Goal: Information Seeking & Learning: Learn about a topic

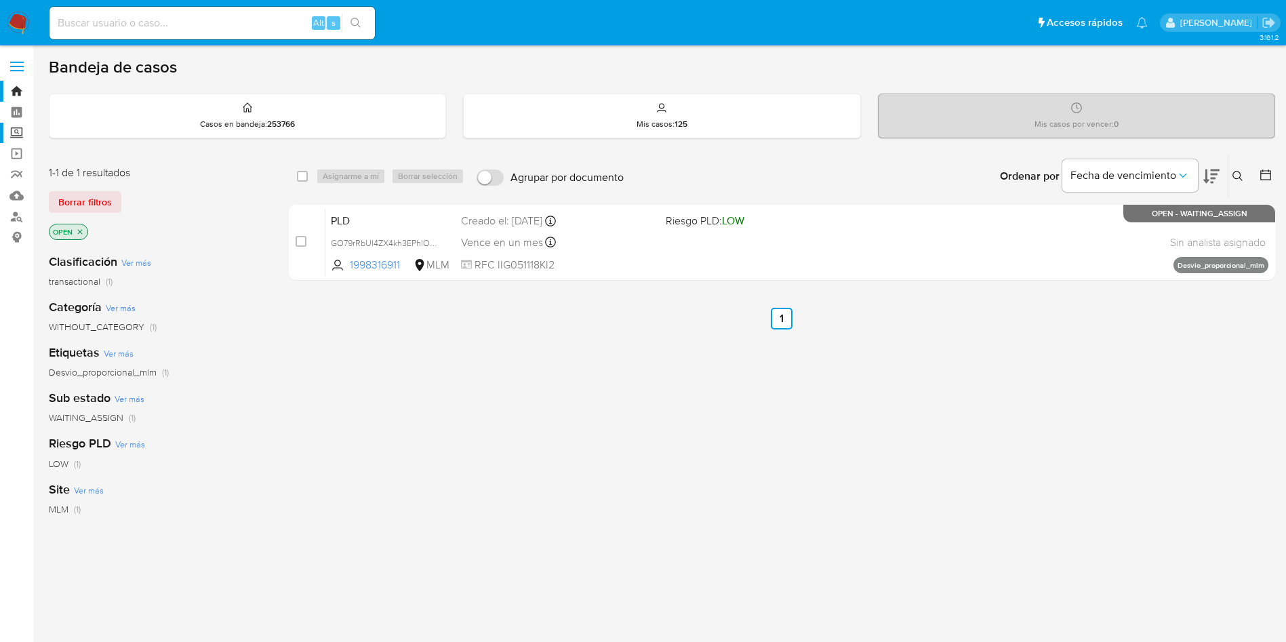
click at [12, 130] on label "Screening" at bounding box center [80, 133] width 161 height 21
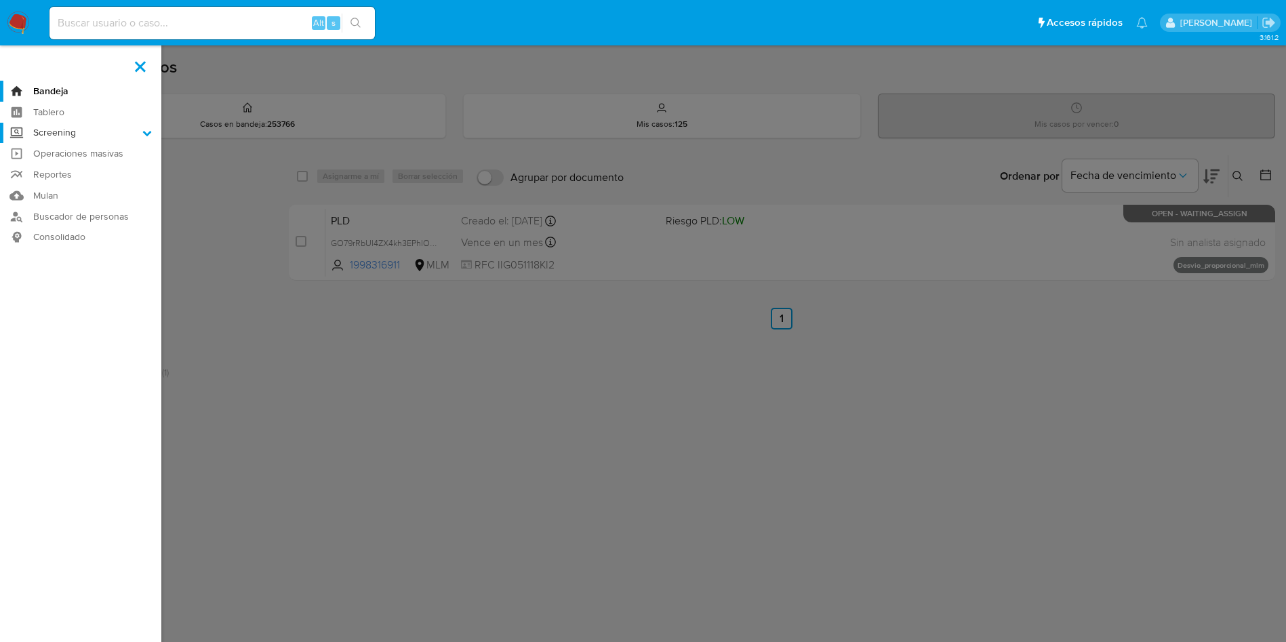
click at [0, 0] on input "Screening" at bounding box center [0, 0] width 0 height 0
click at [67, 186] on link "Herramientas" at bounding box center [80, 186] width 161 height 17
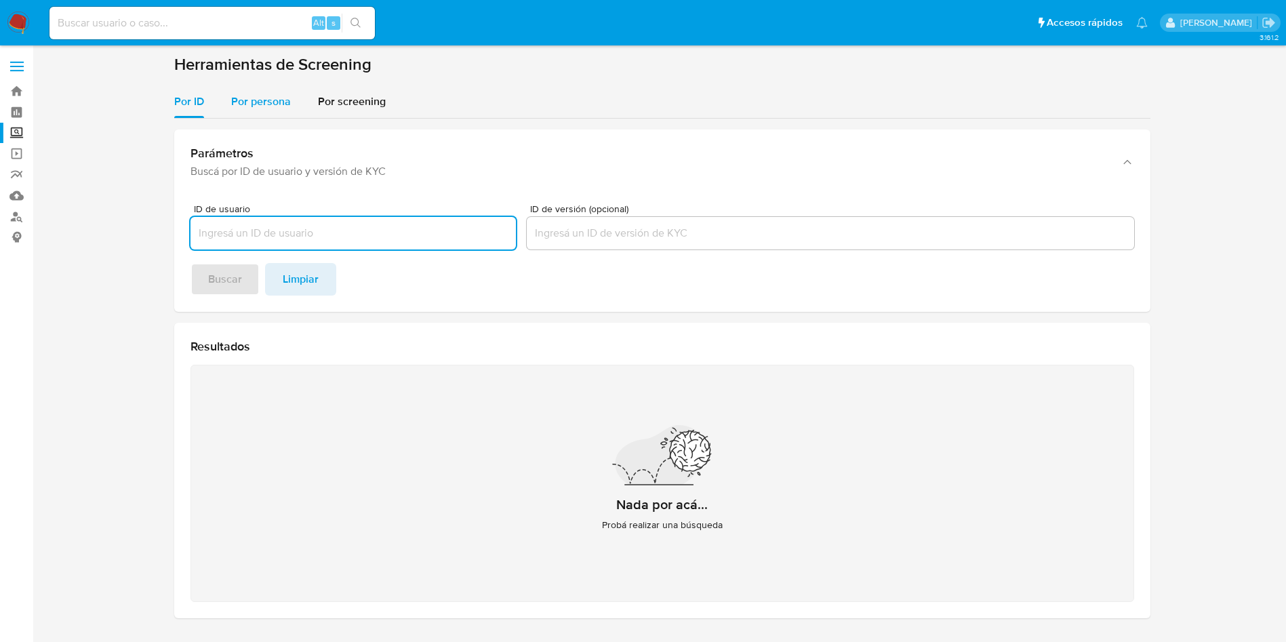
click at [262, 107] on span "Por persona" at bounding box center [261, 102] width 60 height 16
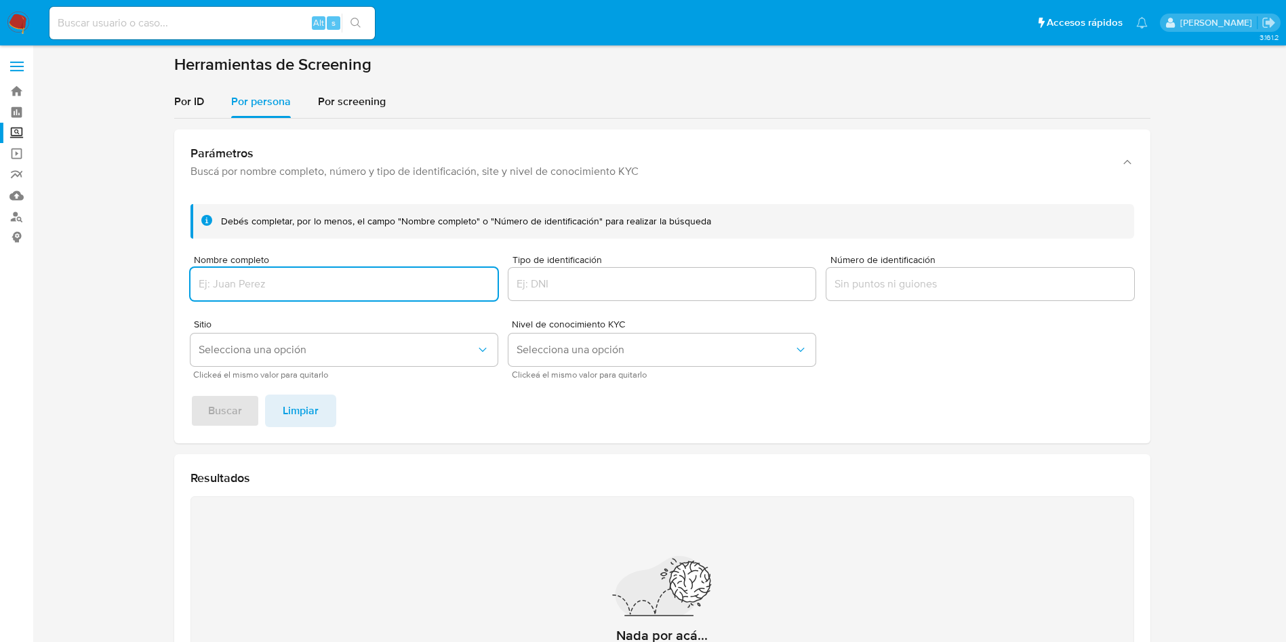
click at [334, 292] on input "Nombre completo" at bounding box center [344, 284] width 307 height 18
type input "COMERCIALIZADORA MAYORISTA DE ALIMENTOS FAVORITA S EN NC HIDROGENADORA YUCATECA…"
click at [191, 395] on button "Buscar" at bounding box center [225, 411] width 69 height 33
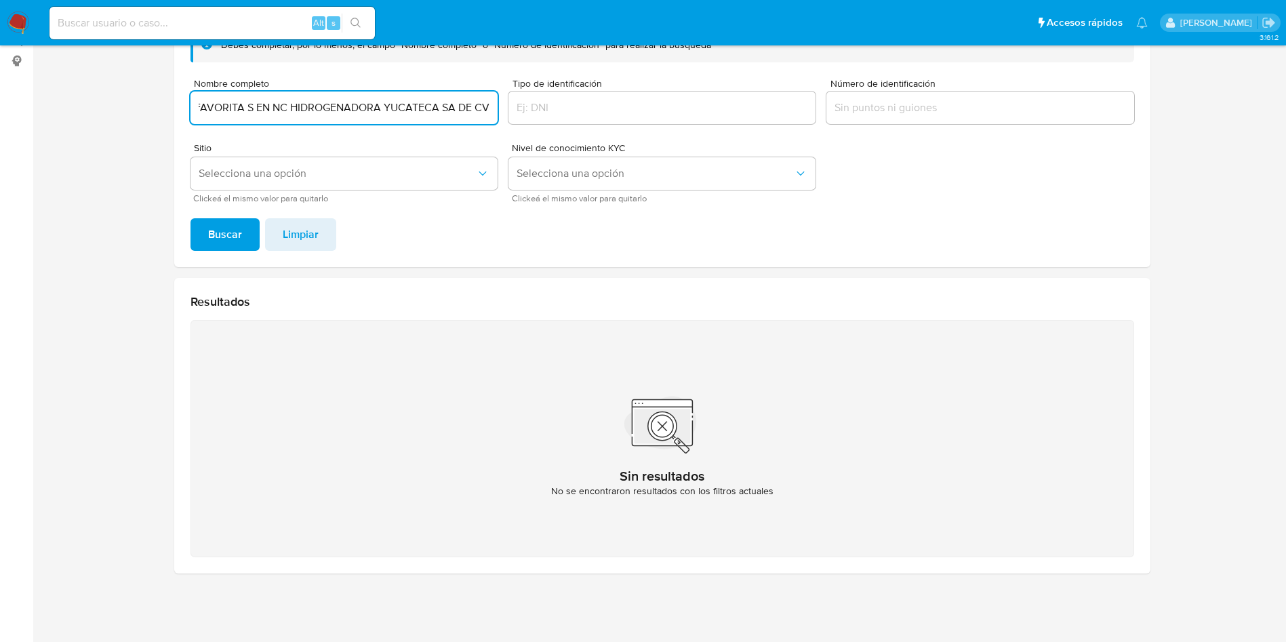
scroll to position [0, 0]
click at [468, 105] on input "COMERCIALIZADORA MAYORISTA DE ALIMENTOS FAVORITA S EN NC HIDROGENADORA YUCATECA…" at bounding box center [344, 108] width 307 height 18
drag, startPoint x: 201, startPoint y: 111, endPoint x: 498, endPoint y: 113, distance: 297.0
click at [498, 113] on form "Debés completar, por lo menos, el campo "Nombre completo" o "Número de identifi…" at bounding box center [663, 115] width 944 height 174
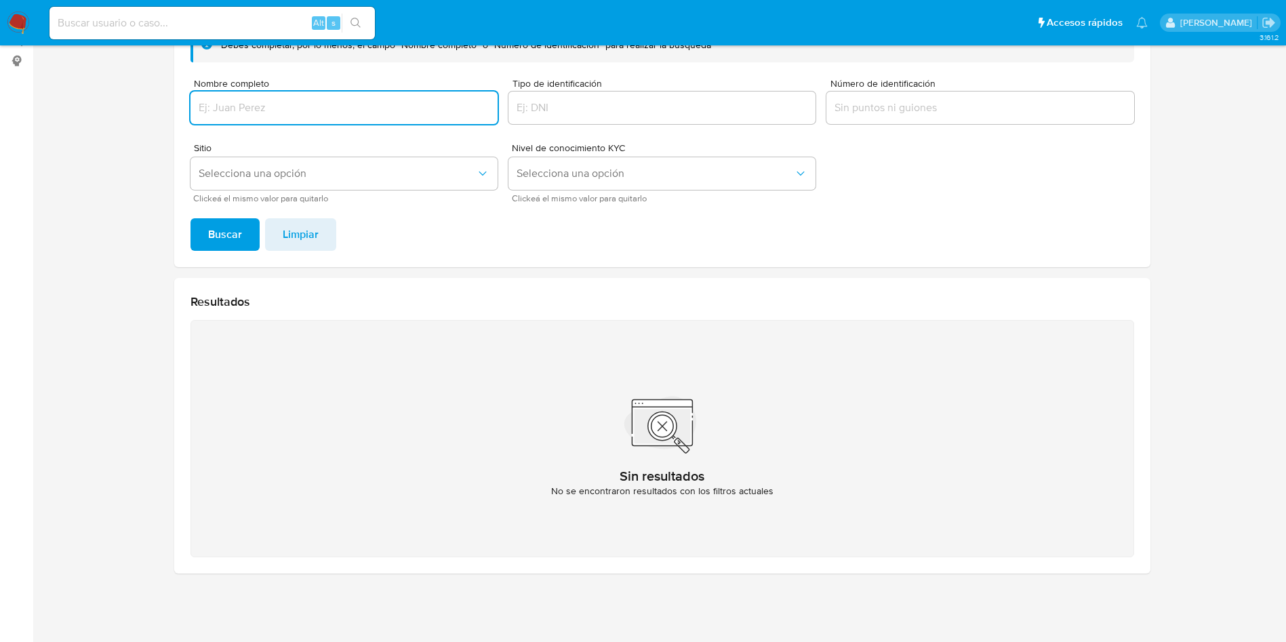
scroll to position [0, 0]
paste input "COMERCIALIZADORA MAYORISTA DE ALIMENTOS FAVORITA S EN NC"
type input "COMERCIALIZADORA MAYORISTA DE ALIMENTOS FAVORITA S EN NC"
click at [191, 218] on button "Buscar" at bounding box center [225, 234] width 69 height 33
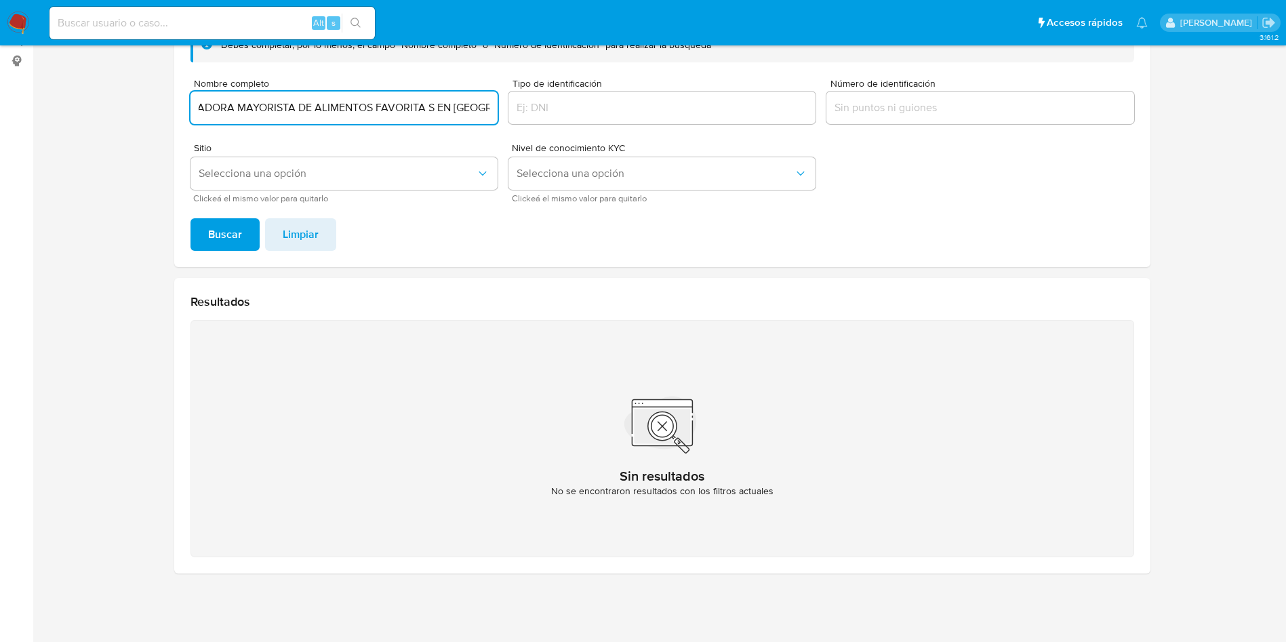
scroll to position [0, 0]
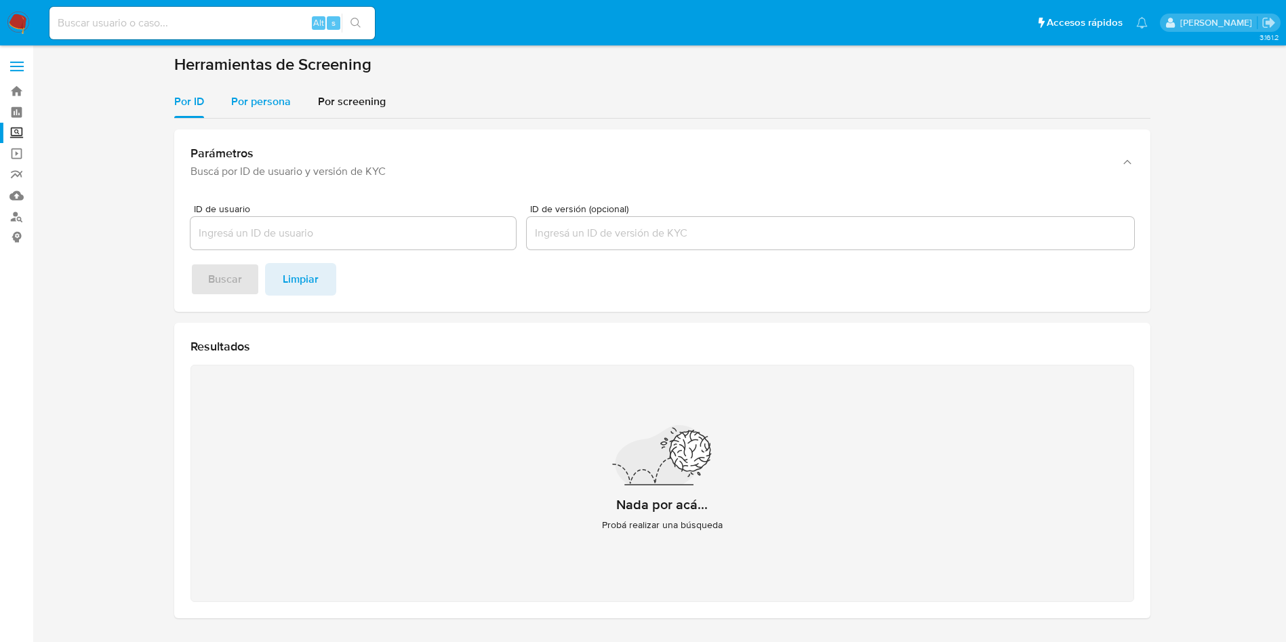
click at [269, 94] on span "Por persona" at bounding box center [261, 102] width 60 height 16
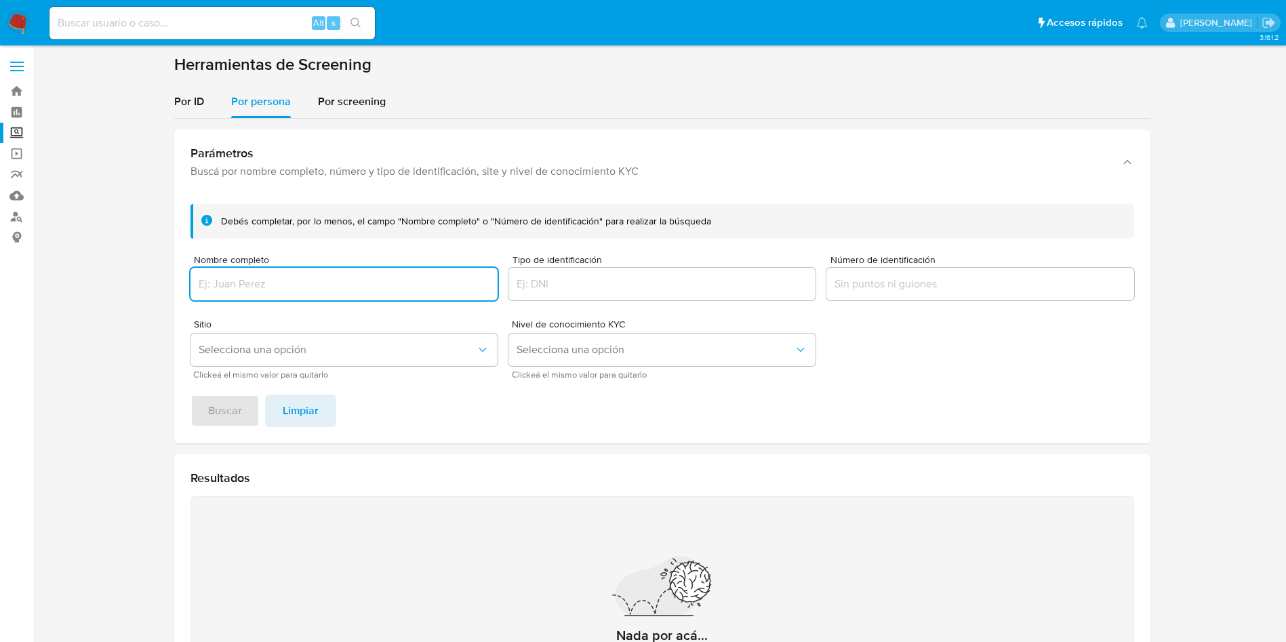
click at [298, 287] on input "Nombre completo" at bounding box center [344, 284] width 307 height 18
type input "[PERSON_NAME]"
click at [235, 402] on span "Buscar" at bounding box center [225, 411] width 34 height 30
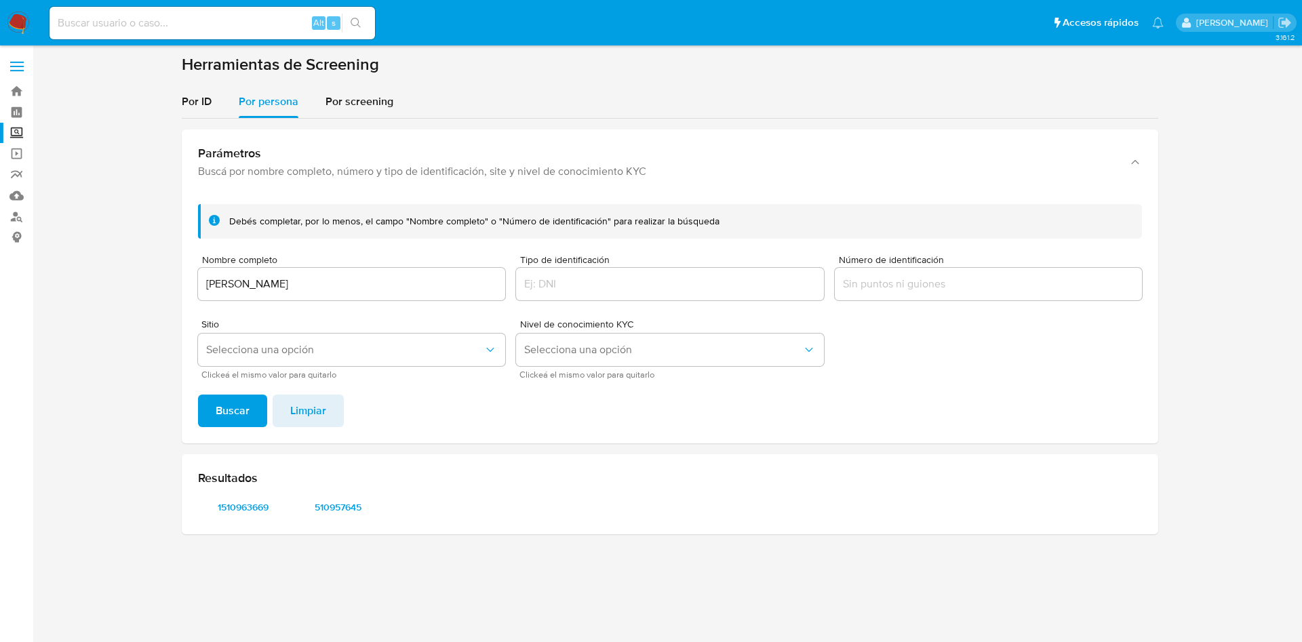
click at [457, 435] on div "Debés completar, por lo menos, el campo "Nombre completo" o "Número de identifi…" at bounding box center [670, 318] width 976 height 250
click at [250, 511] on span "1510963669" at bounding box center [242, 507] width 71 height 19
click at [327, 503] on span "510957645" at bounding box center [337, 507] width 71 height 19
click at [350, 498] on span "510957645" at bounding box center [337, 507] width 71 height 19
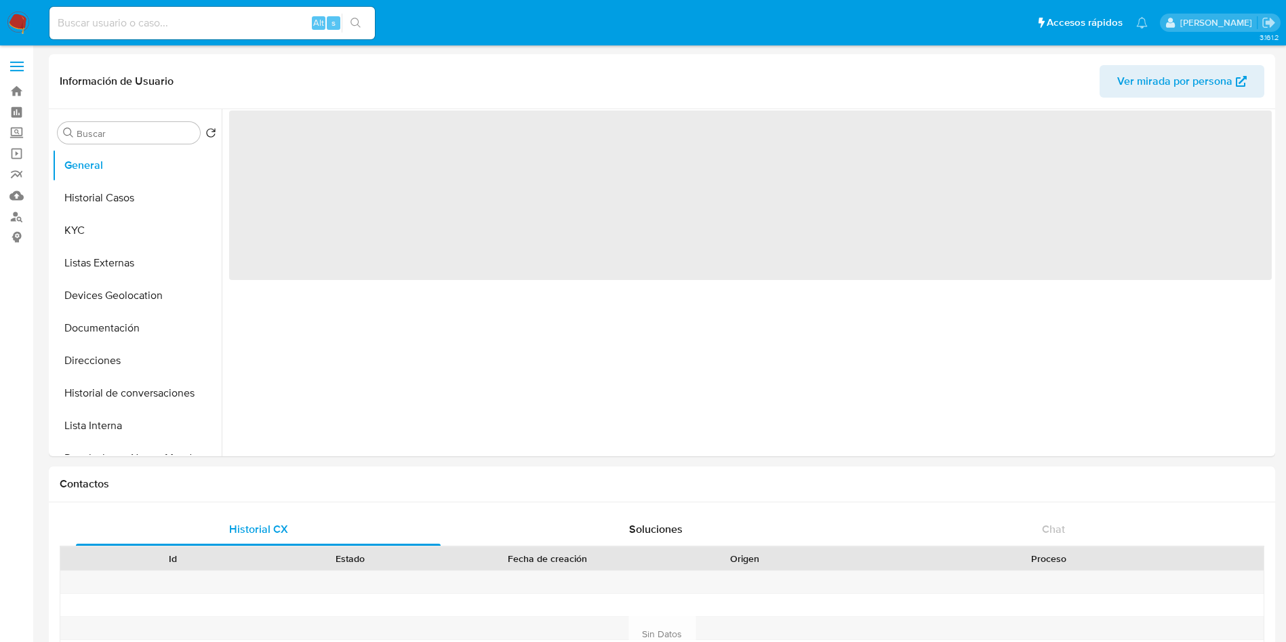
select select "10"
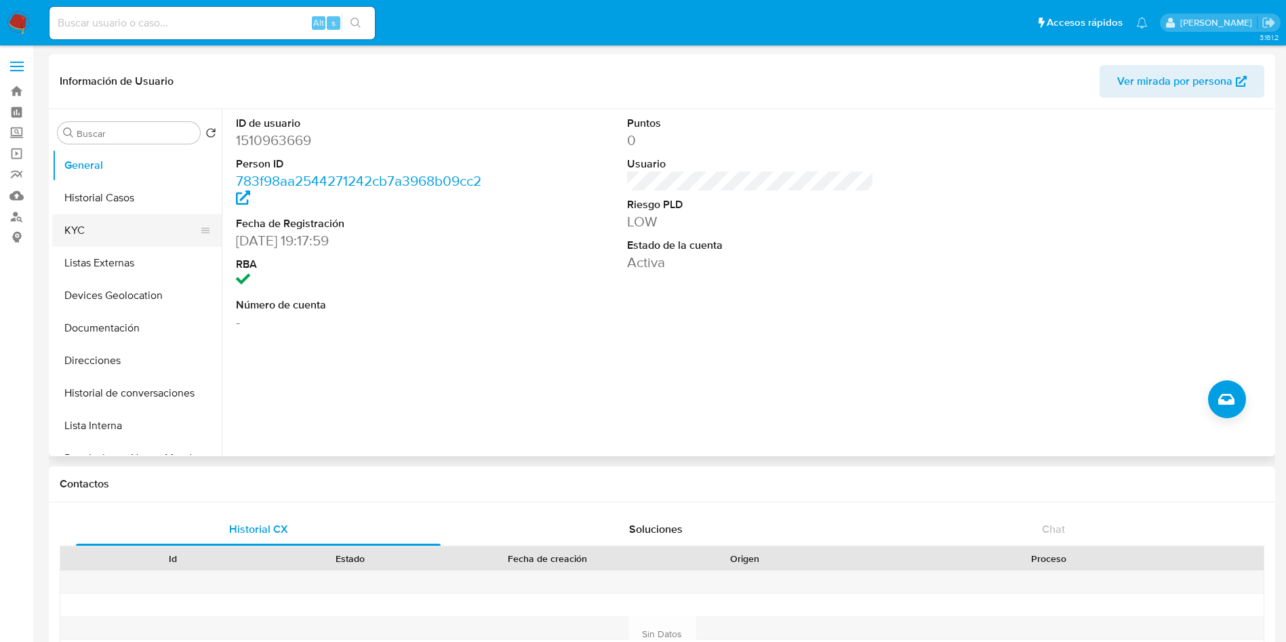
click at [89, 228] on button "KYC" at bounding box center [131, 230] width 159 height 33
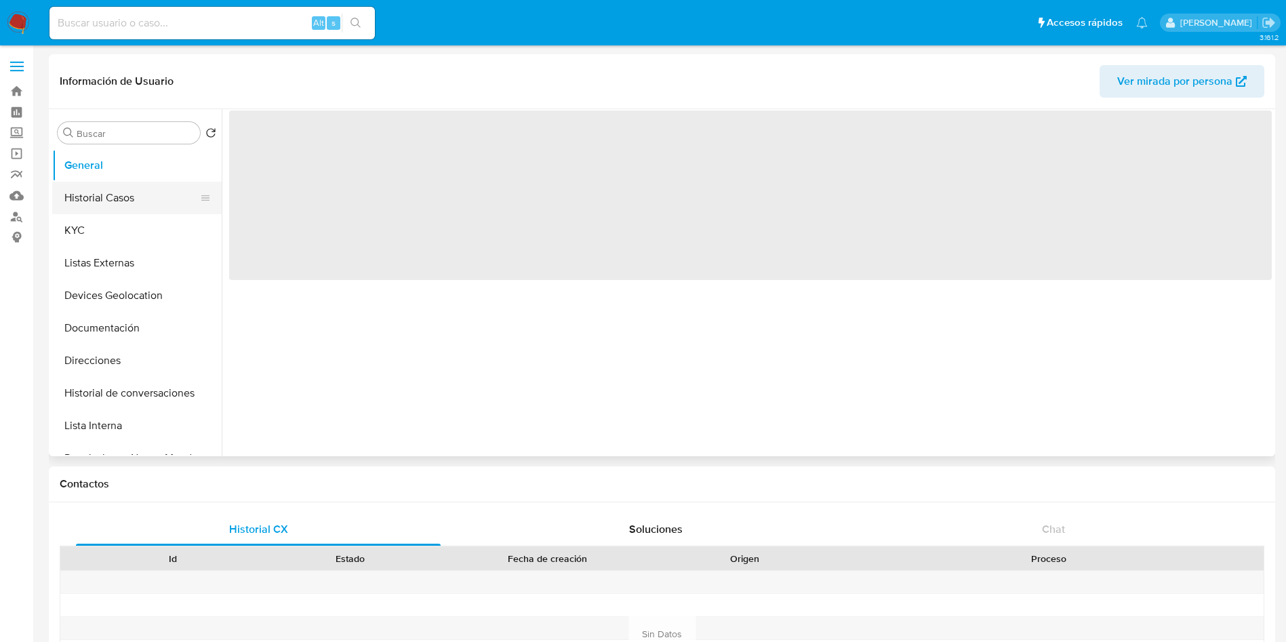
click at [123, 212] on button "Historial Casos" at bounding box center [131, 198] width 159 height 33
select select "10"
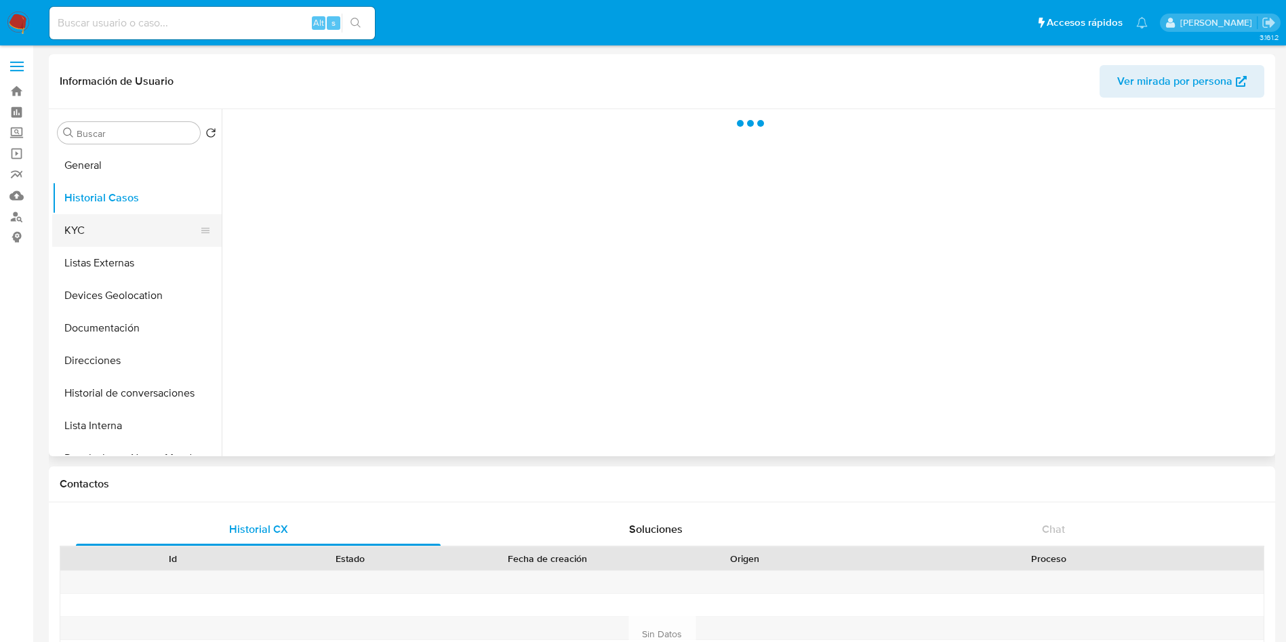
click at [122, 222] on button "KYC" at bounding box center [131, 230] width 159 height 33
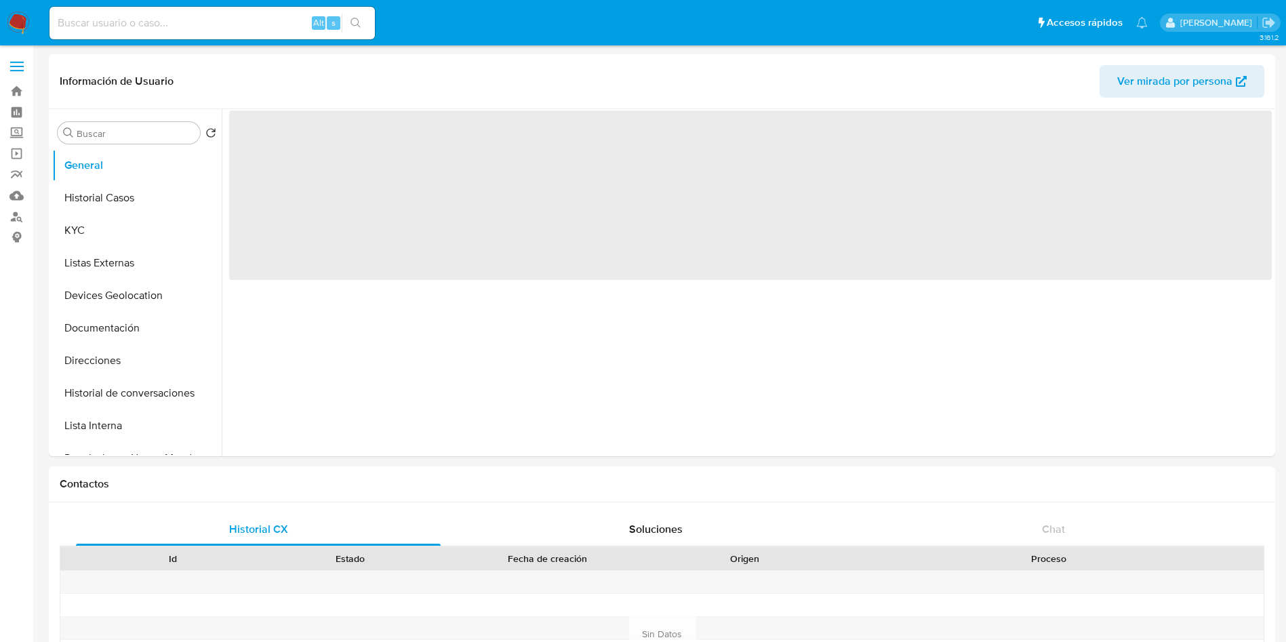
select select "10"
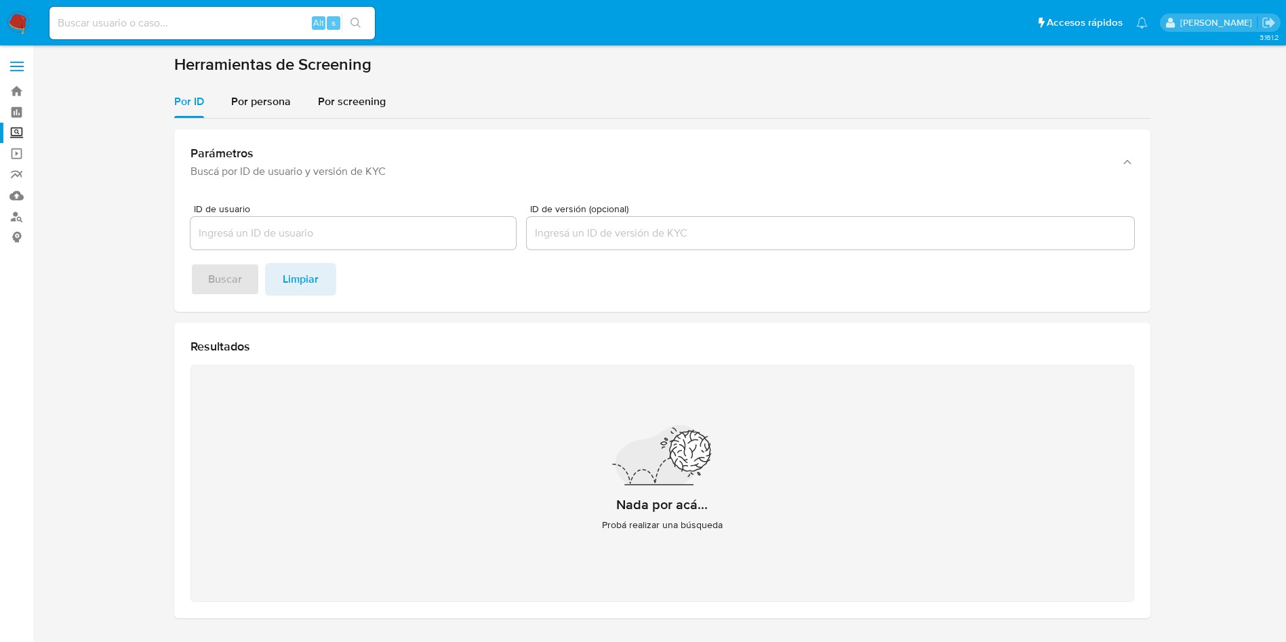
click at [220, 13] on div "Alt s" at bounding box center [211, 23] width 325 height 33
click at [199, 18] on input at bounding box center [211, 23] width 325 height 18
paste input "802120592"
type input "802120592"
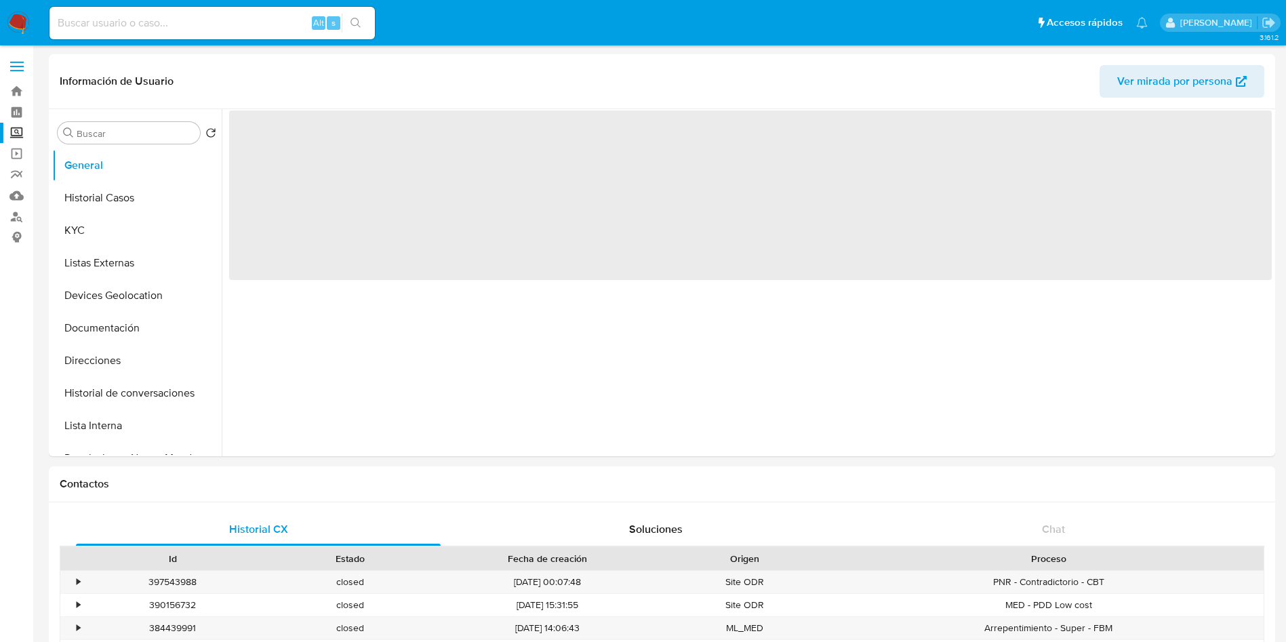
select select "10"
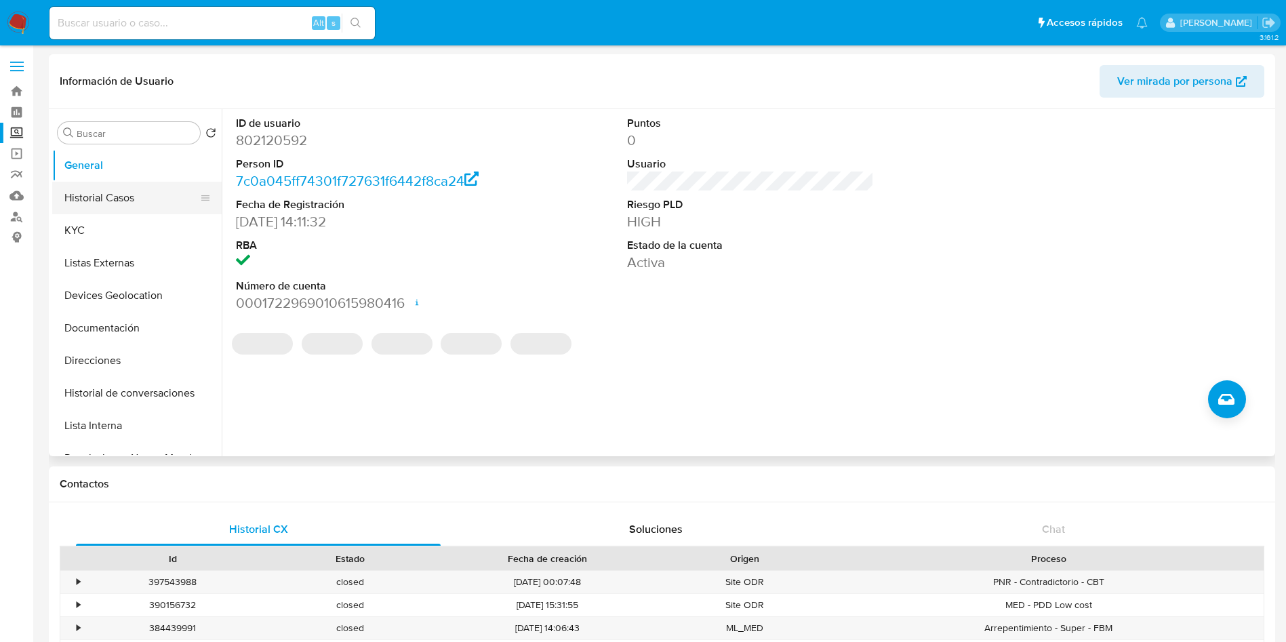
click at [96, 192] on button "Historial Casos" at bounding box center [131, 198] width 159 height 33
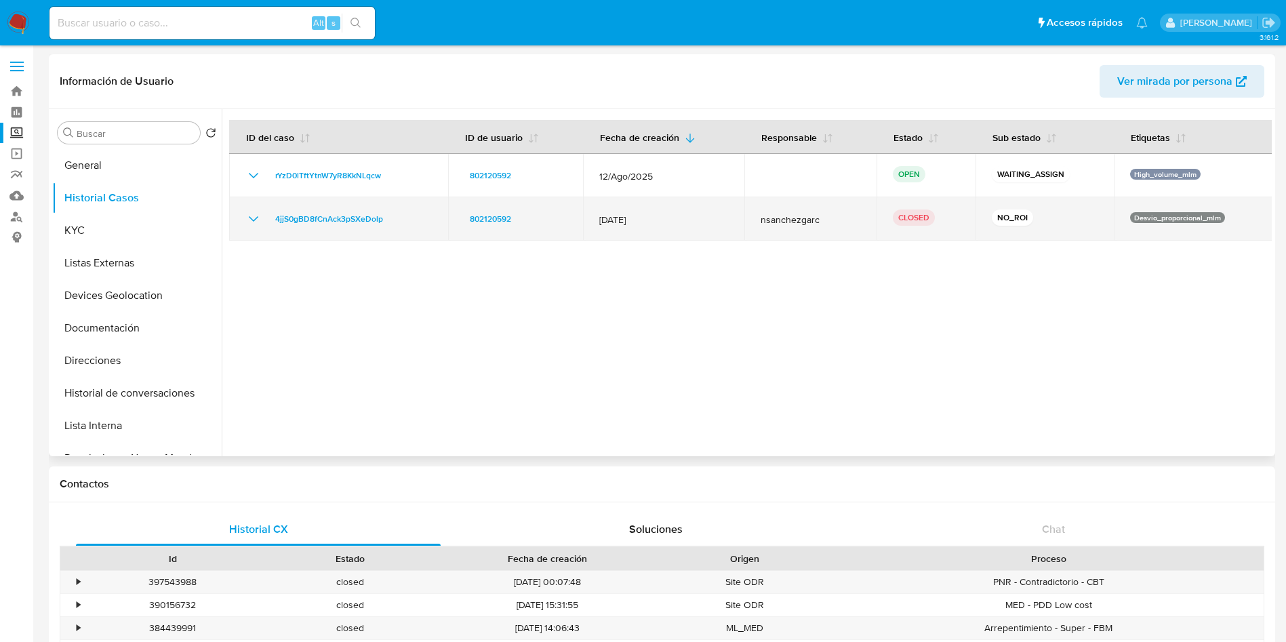
click at [789, 220] on span "nsanchezgarc" at bounding box center [811, 220] width 100 height 12
click at [250, 215] on icon "Mostrar/Ocultar" at bounding box center [253, 219] width 16 height 16
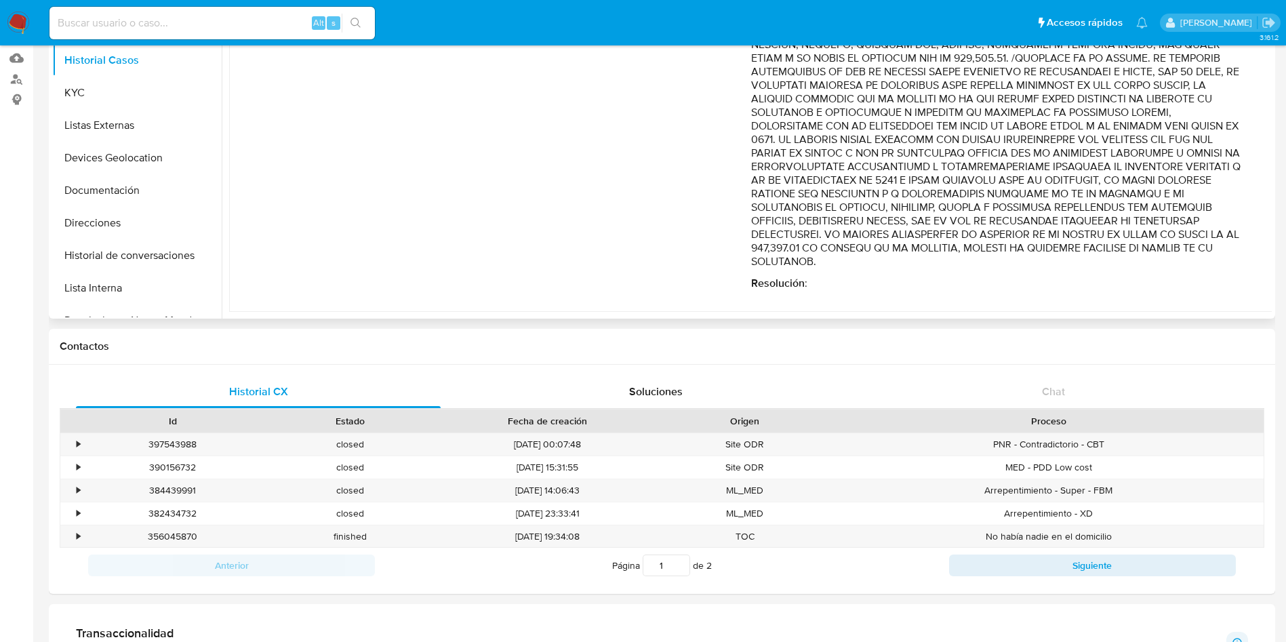
scroll to position [142, 0]
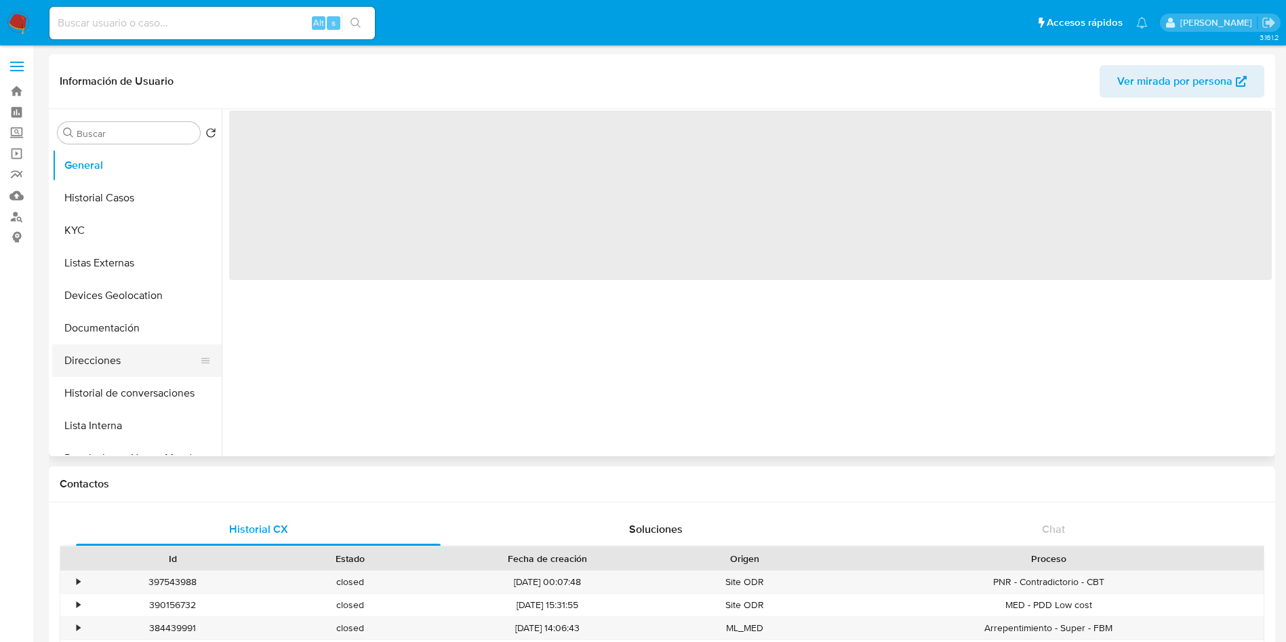
select select "10"
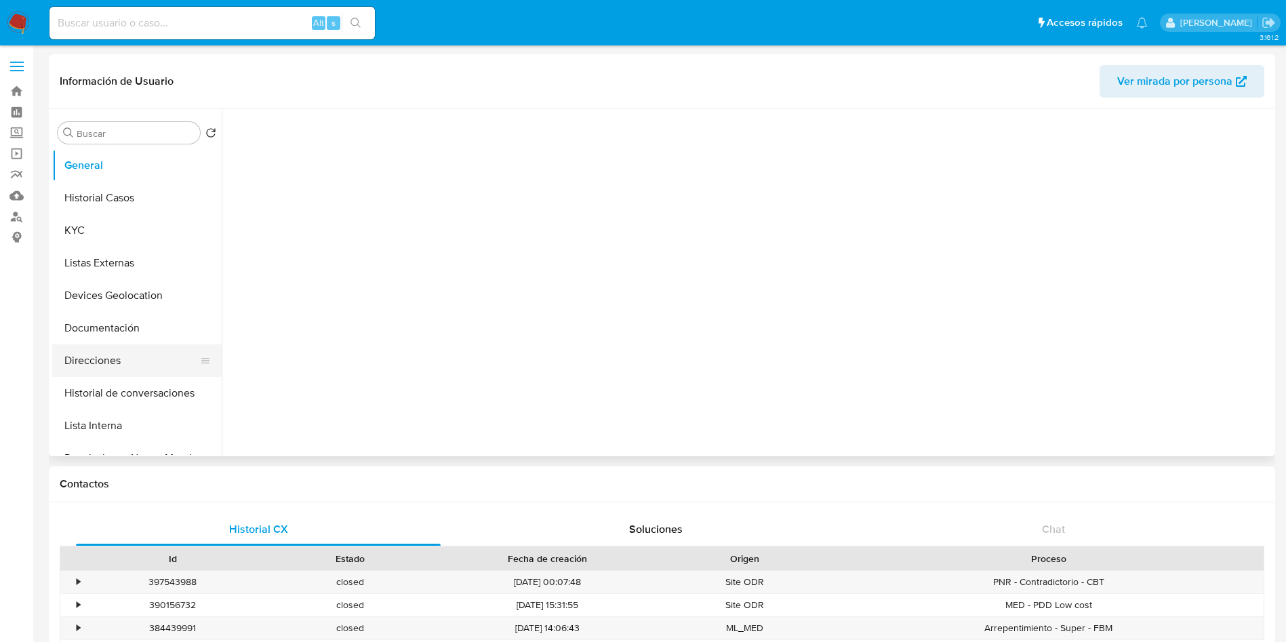
click at [121, 365] on button "Direcciones" at bounding box center [131, 360] width 159 height 33
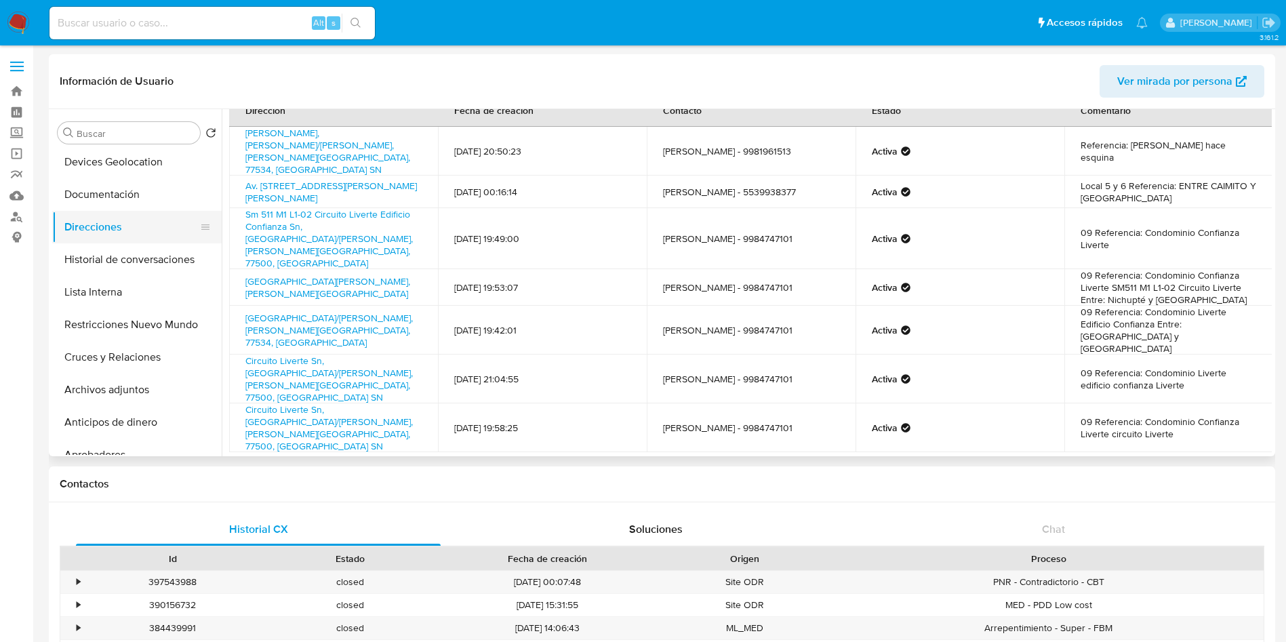
scroll to position [134, 0]
click at [140, 357] on button "Cruces y Relaciones" at bounding box center [131, 356] width 159 height 33
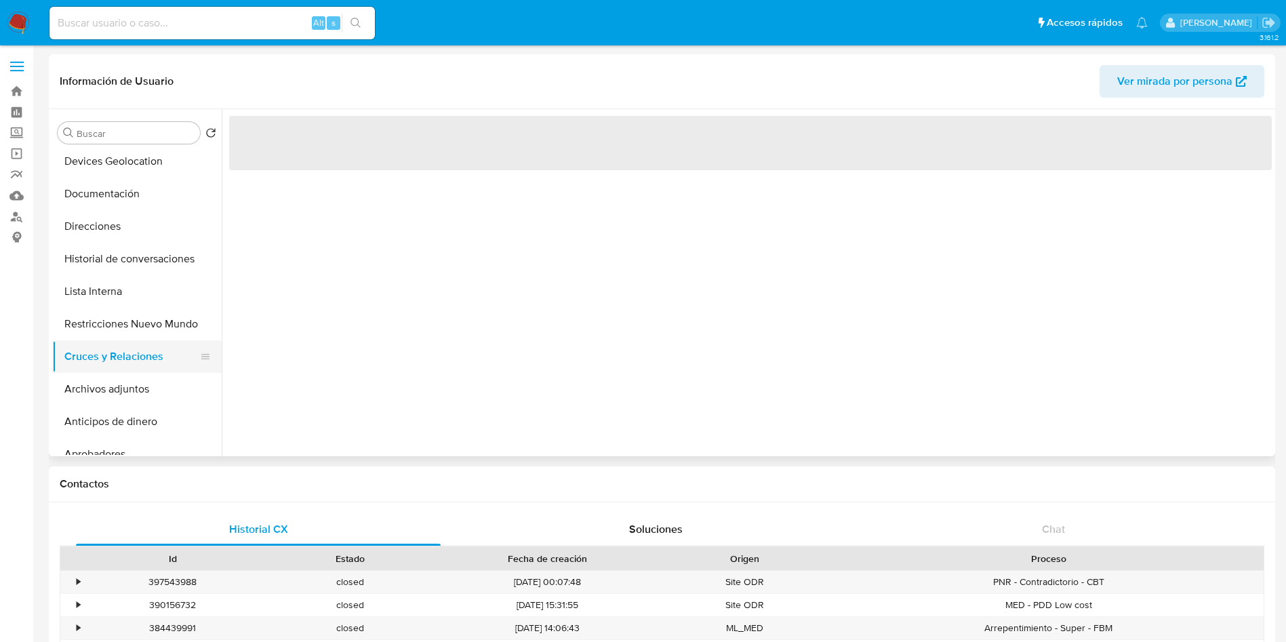
scroll to position [0, 0]
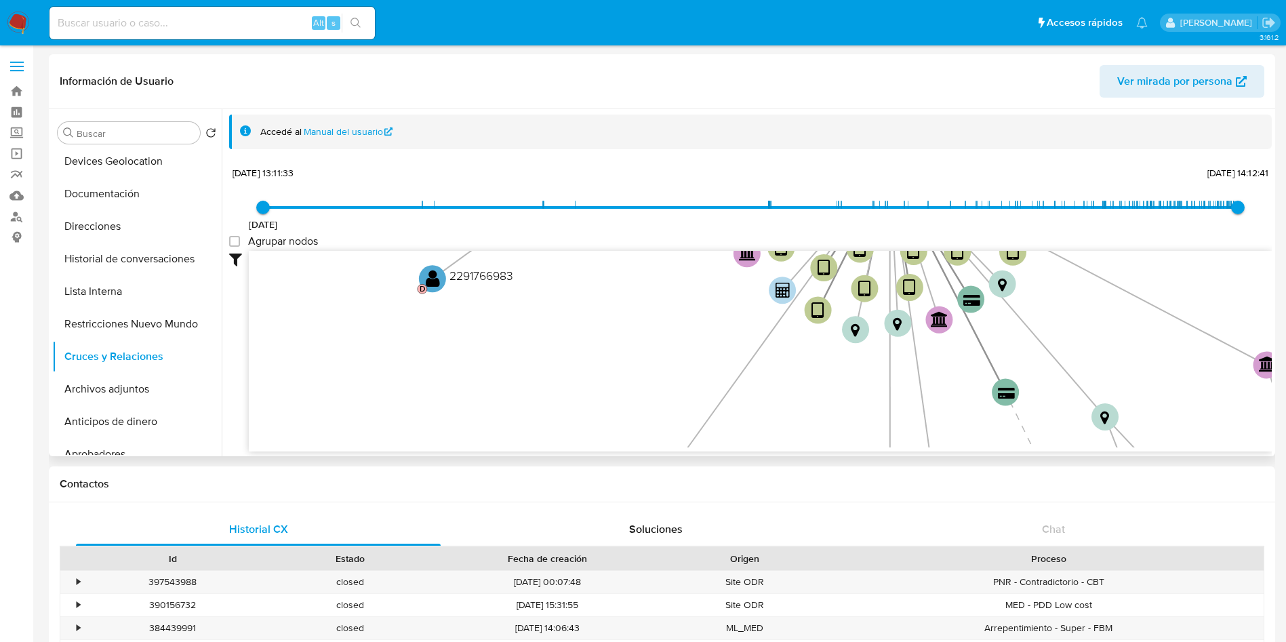
type input "1732042469000"
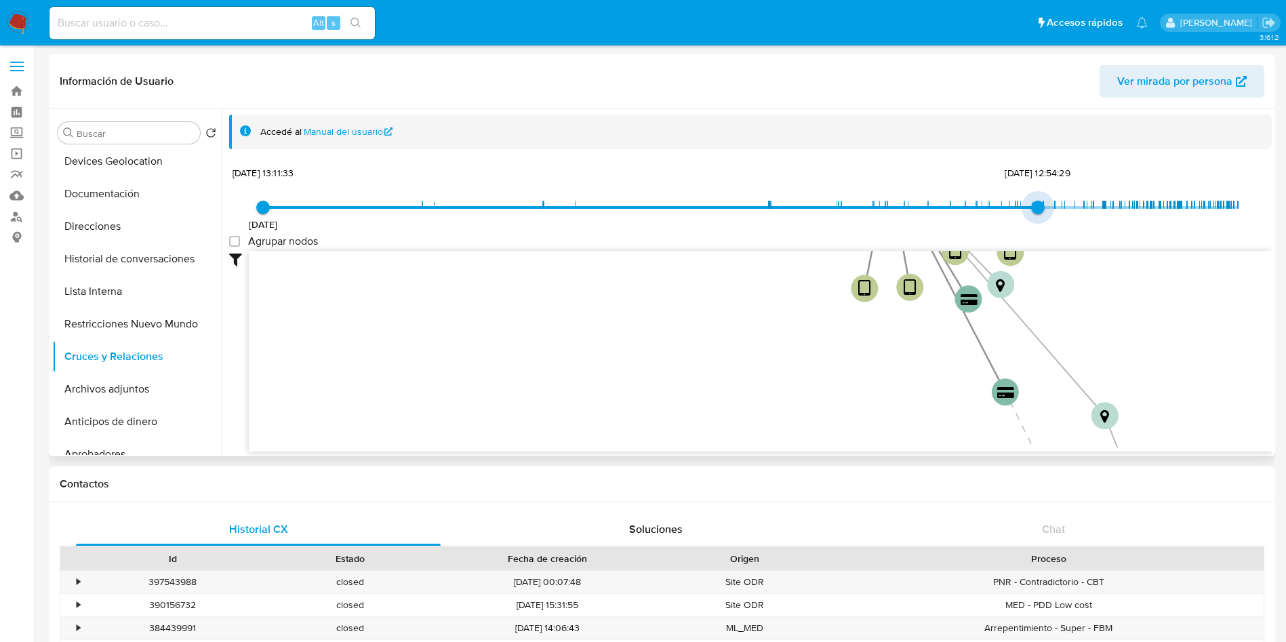
click at [1033, 203] on span "[DATE] [DATE] 13:11:33 [DATE] 12:54:29" at bounding box center [750, 207] width 975 height 20
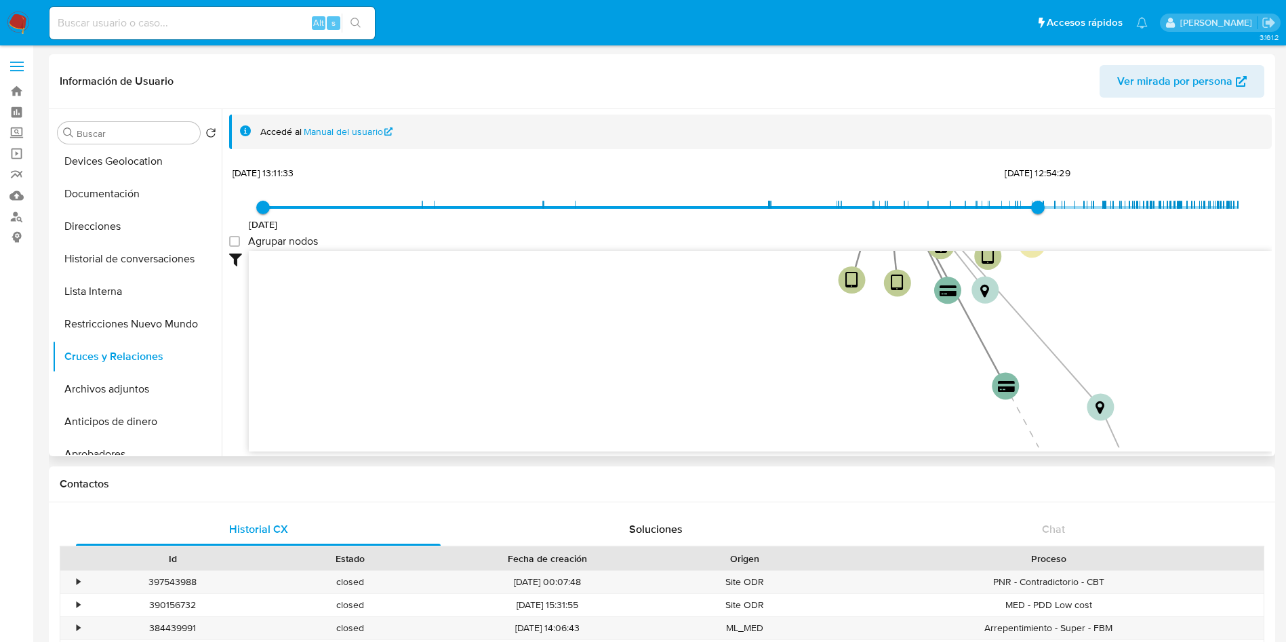
click at [1033, 203] on span "[DATE] 12:54:29" at bounding box center [1038, 208] width 14 height 14
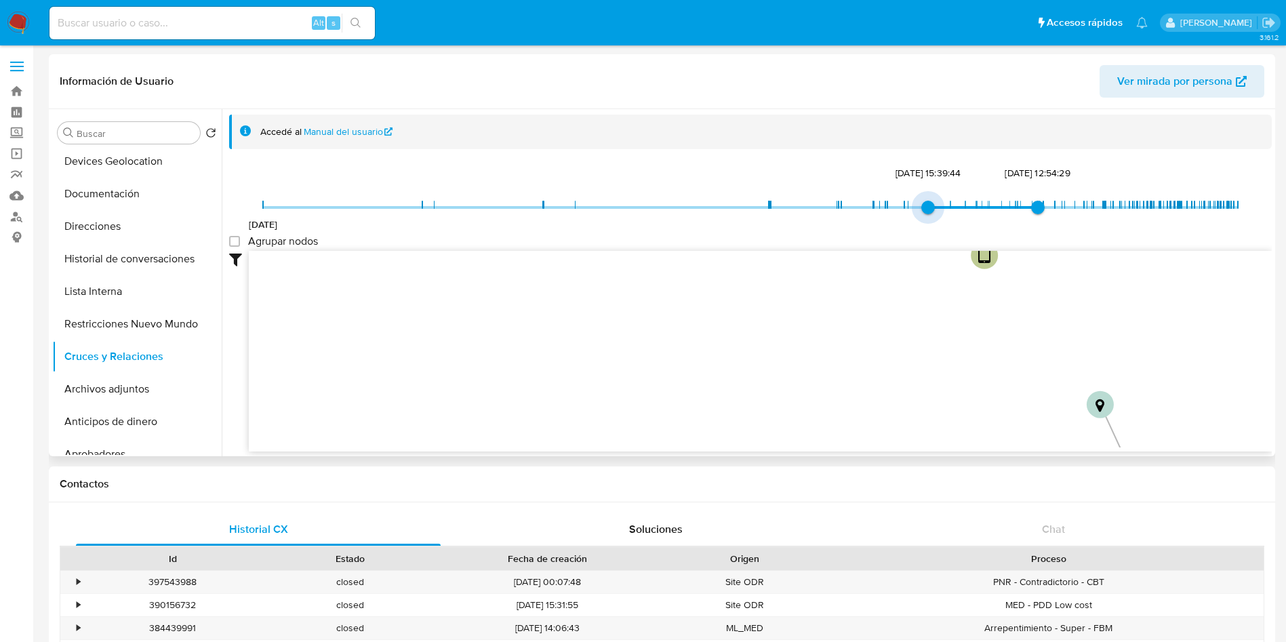
type input "1722371028000"
drag, startPoint x: 267, startPoint y: 201, endPoint x: 957, endPoint y: 210, distance: 690.3
click at [959, 210] on span "[DATE] 14:23:48" at bounding box center [966, 208] width 14 height 14
type input "1758917561000"
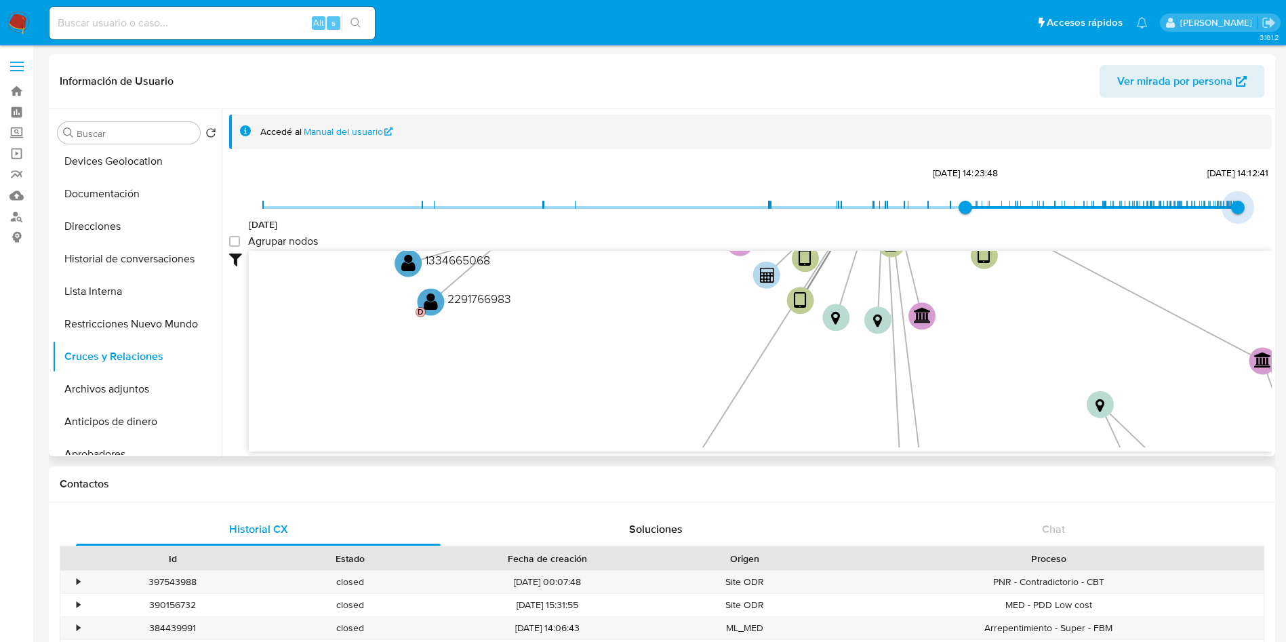
drag, startPoint x: 1031, startPoint y: 207, endPoint x: 1250, endPoint y: 208, distance: 219.7
click at [1250, 208] on div "[DATE] [DATE] 14:23:48 [DATE] 14:12:41 Agrupar nodos Filtros Confianza alta Dev…" at bounding box center [750, 331] width 1043 height 337
type input "1748390267000"
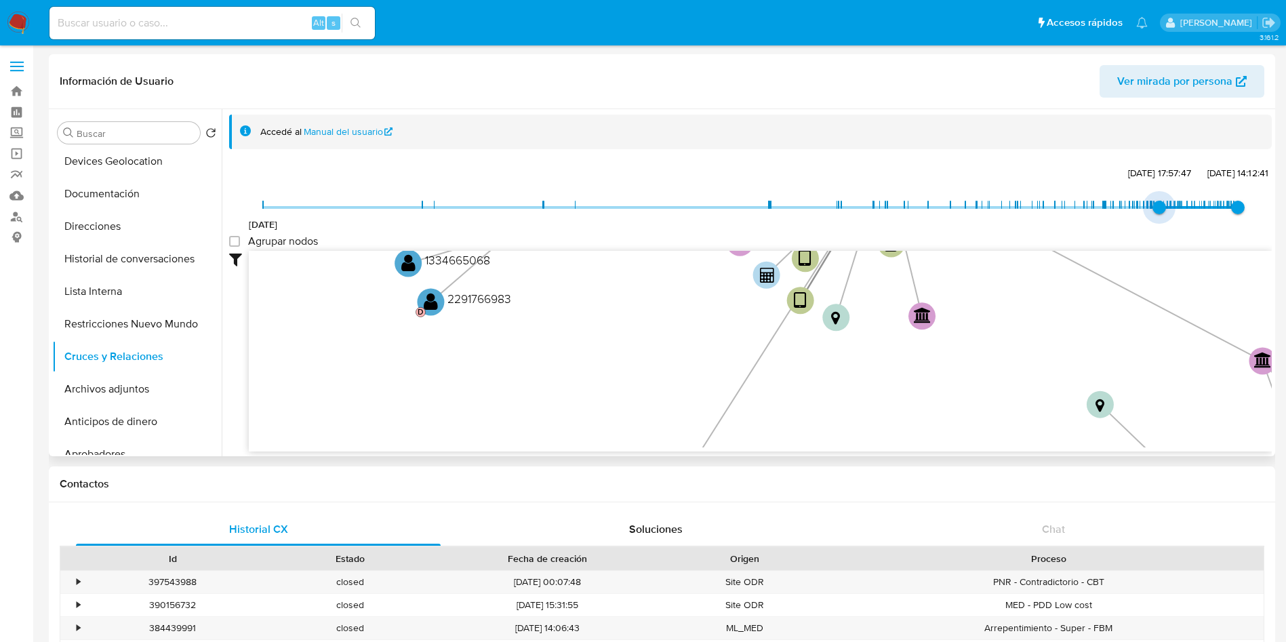
drag, startPoint x: 957, startPoint y: 205, endPoint x: 1152, endPoint y: 209, distance: 194.6
click at [1153, 209] on span "[DATE] 17:57:47" at bounding box center [1160, 208] width 14 height 14
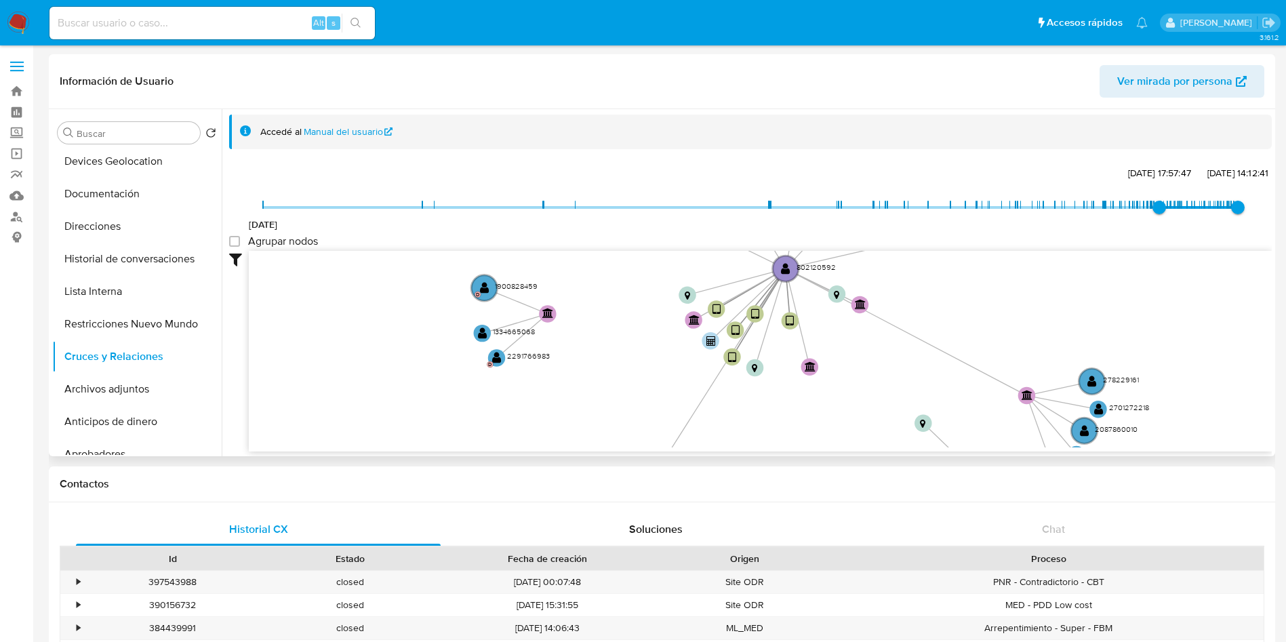
drag, startPoint x: 1095, startPoint y: 315, endPoint x: 898, endPoint y: 347, distance: 199.3
click at [898, 347] on icon "user-802120592  802120592 device-65d4f5f8baaebc6171611e74  device-65eb85b0569…" at bounding box center [760, 349] width 1023 height 197
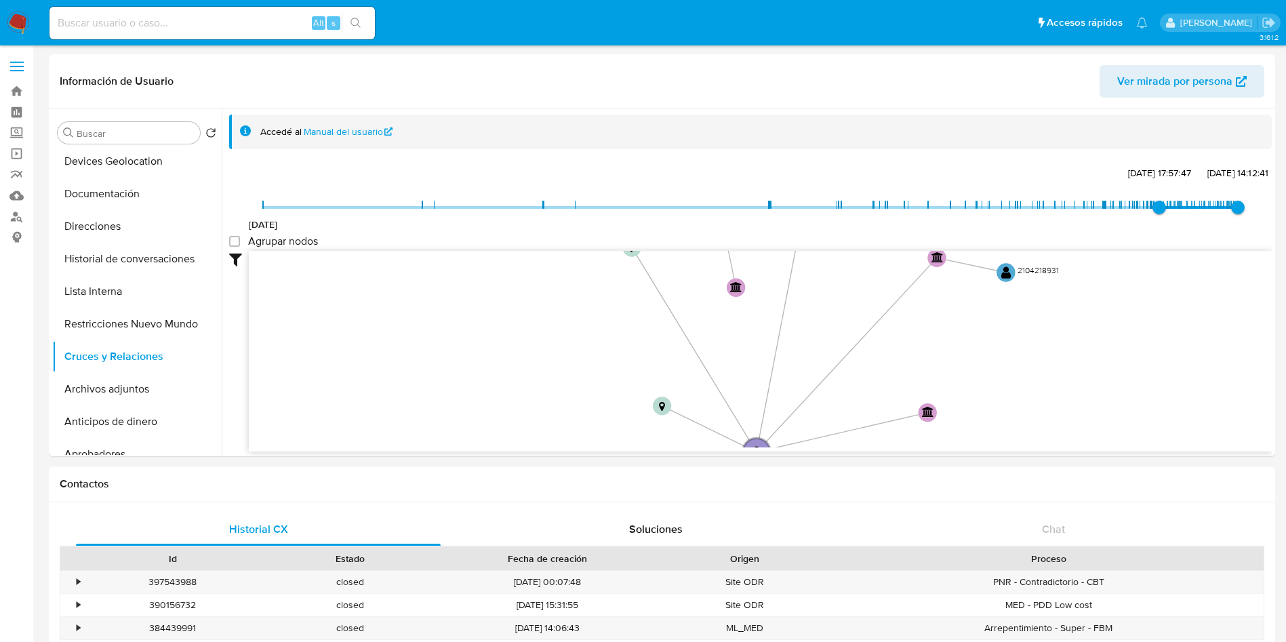
drag, startPoint x: 896, startPoint y: 357, endPoint x: 875, endPoint y: 547, distance: 191.0
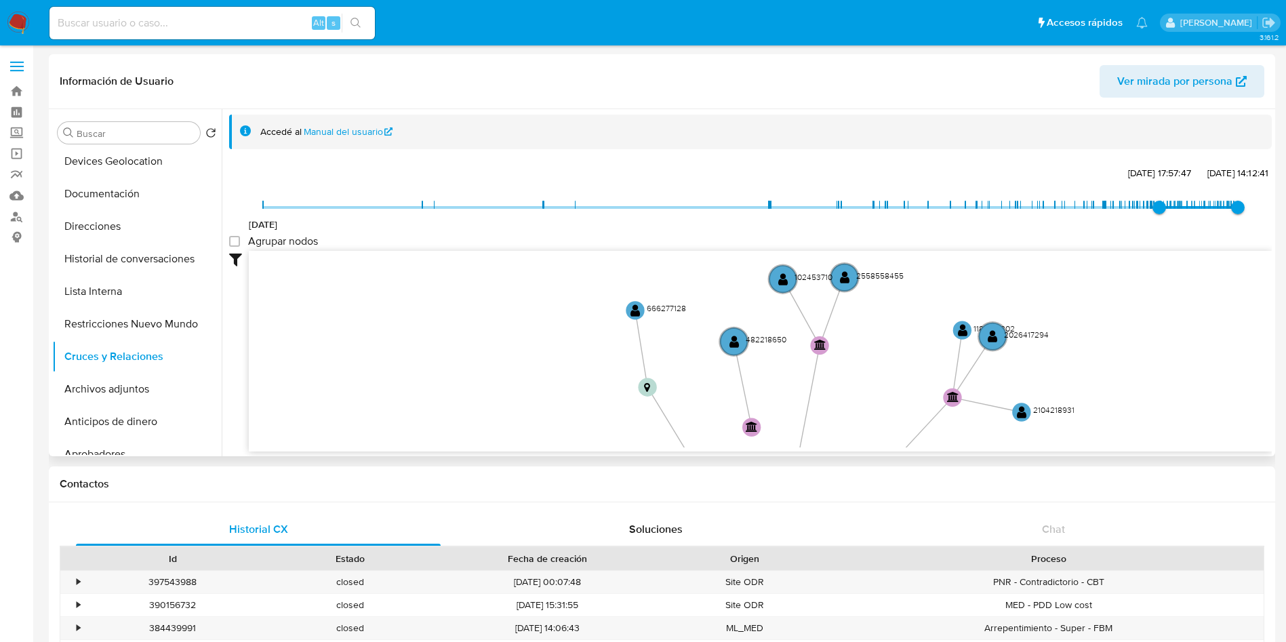
drag, startPoint x: 835, startPoint y: 292, endPoint x: 851, endPoint y: 431, distance: 139.9
click at [851, 431] on icon "user-802120592  802120592 device-65d4f5f8baaebc6171611e74  device-65eb85b0569…" at bounding box center [760, 349] width 1023 height 197
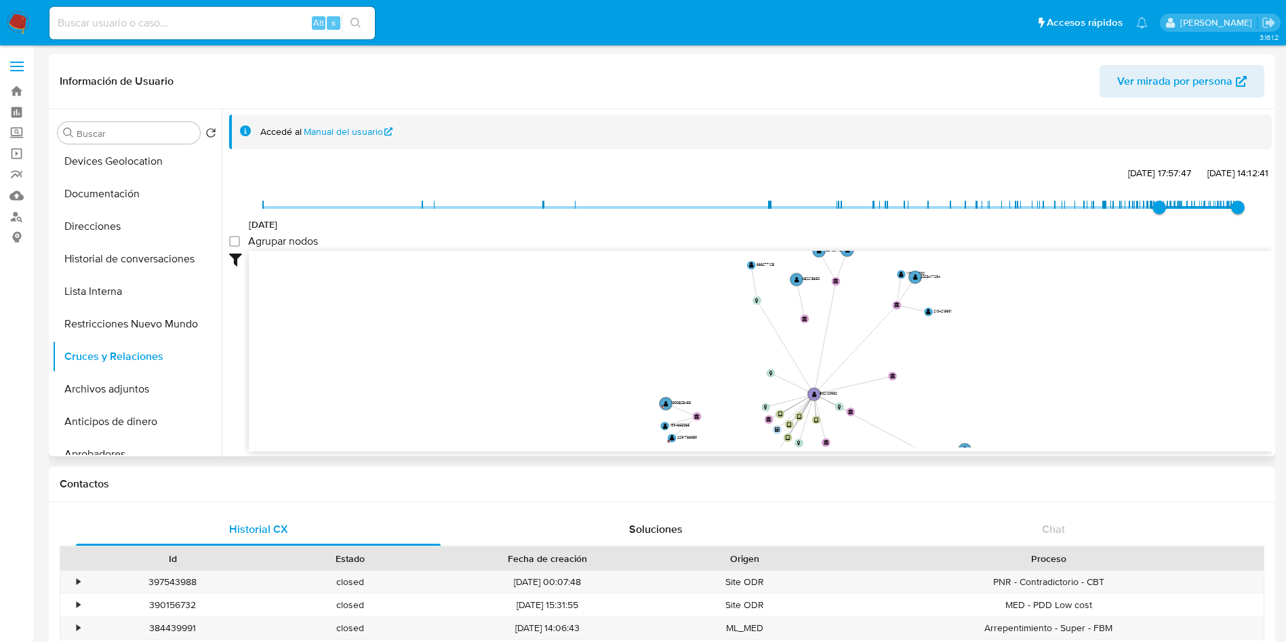
drag, startPoint x: 851, startPoint y: 431, endPoint x: 850, endPoint y: 320, distance: 110.5
click at [850, 320] on icon "user-802120592  802120592 device-65d4f5f8baaebc6171611e74  device-65eb85b0569…" at bounding box center [760, 349] width 1023 height 197
